Goal: Task Accomplishment & Management: Manage account settings

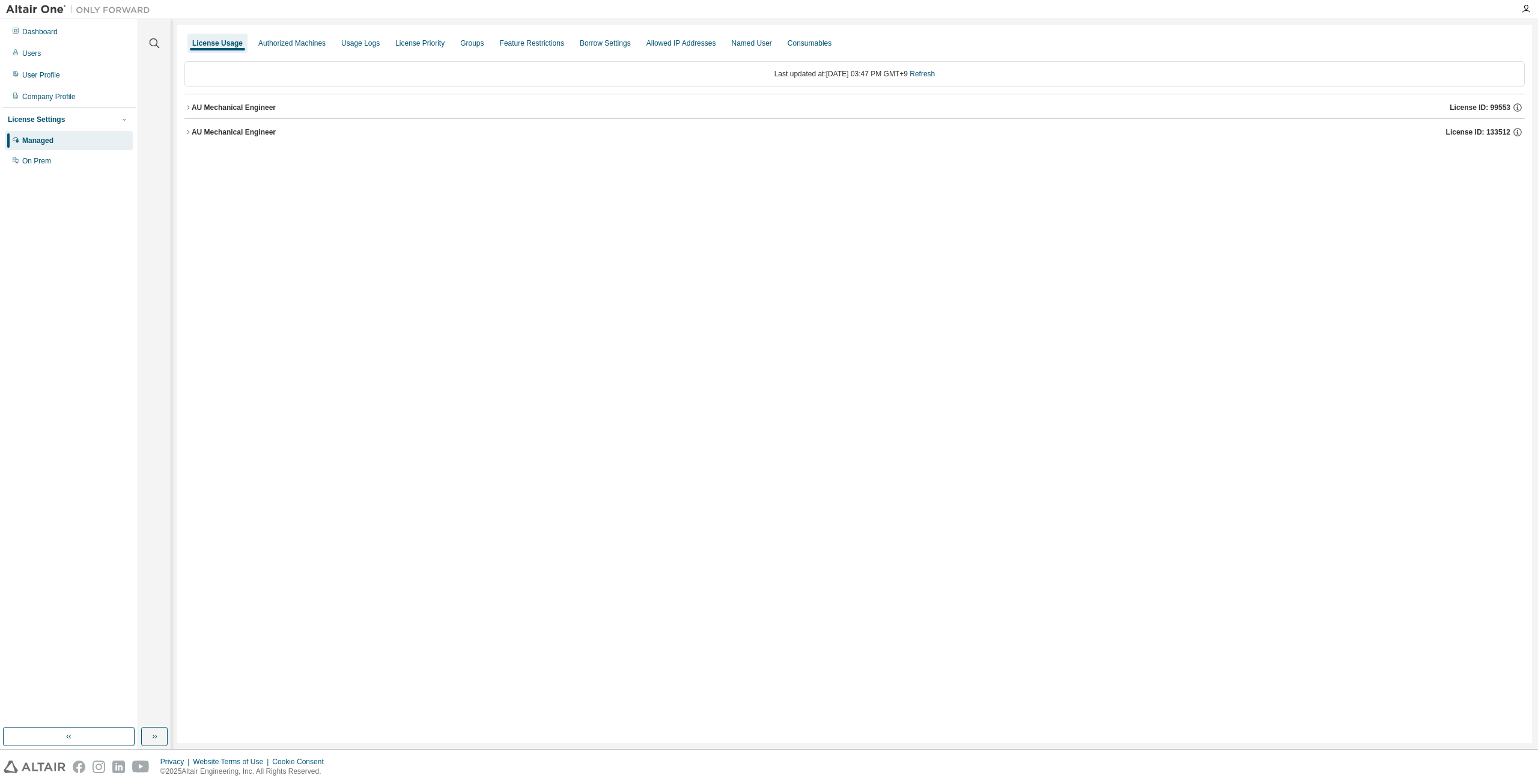
drag, startPoint x: 246, startPoint y: 129, endPoint x: 196, endPoint y: 65, distance: 81.2
click at [246, 129] on div "AU Mechanical Engineer" at bounding box center [234, 132] width 84 height 9
click at [73, 120] on div "License Settings" at bounding box center [69, 119] width 122 height 11
click at [46, 123] on div "License Settings" at bounding box center [37, 119] width 57 height 9
click at [321, 134] on div "AU Mechanical Engineer License ID: 133512" at bounding box center [858, 132] width 1333 height 11
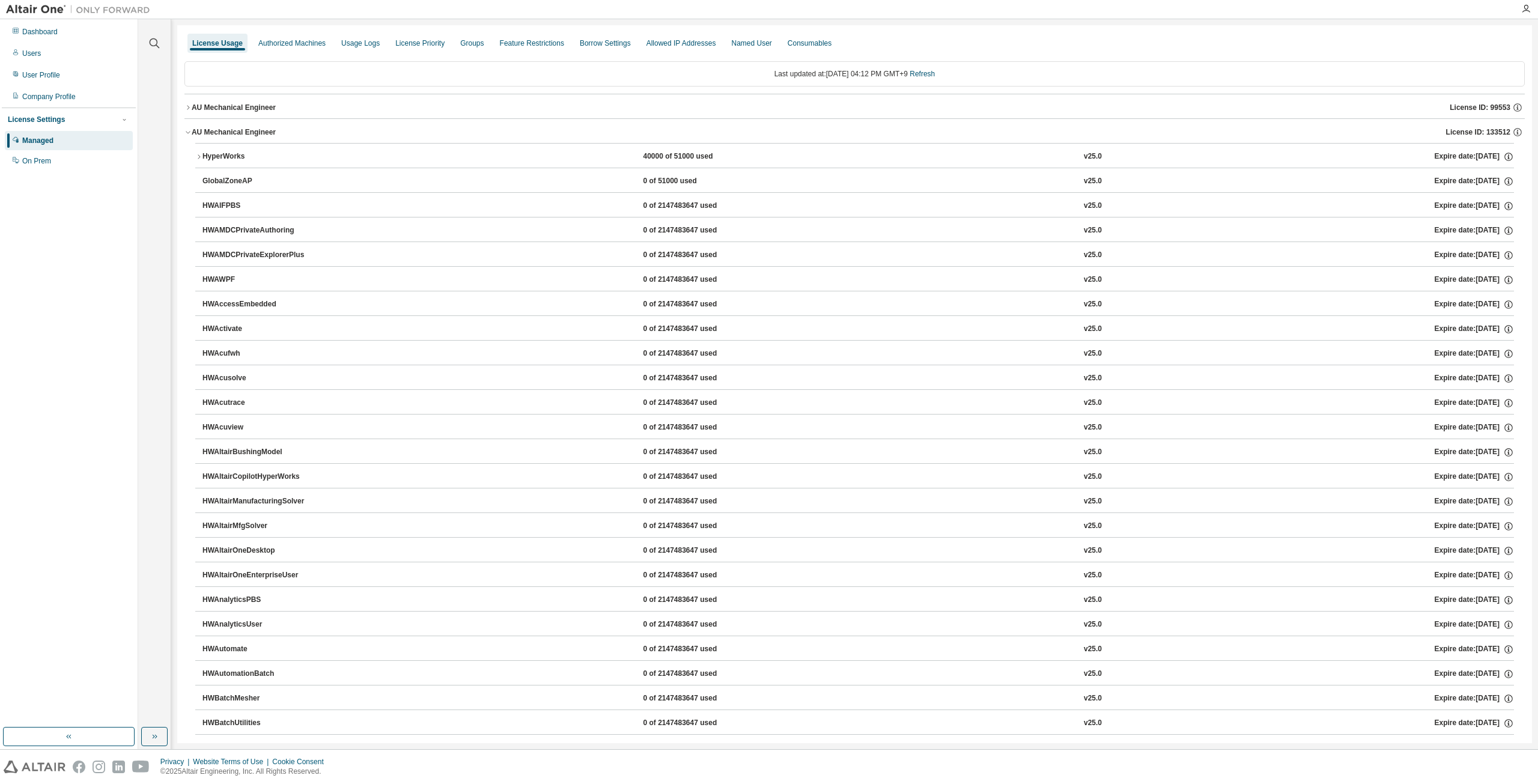
click at [39, 8] on img at bounding box center [81, 9] width 150 height 12
drag, startPoint x: 43, startPoint y: 7, endPoint x: 55, endPoint y: 3, distance: 12.6
click at [43, 8] on img at bounding box center [81, 9] width 150 height 12
